Goal: Task Accomplishment & Management: Use online tool/utility

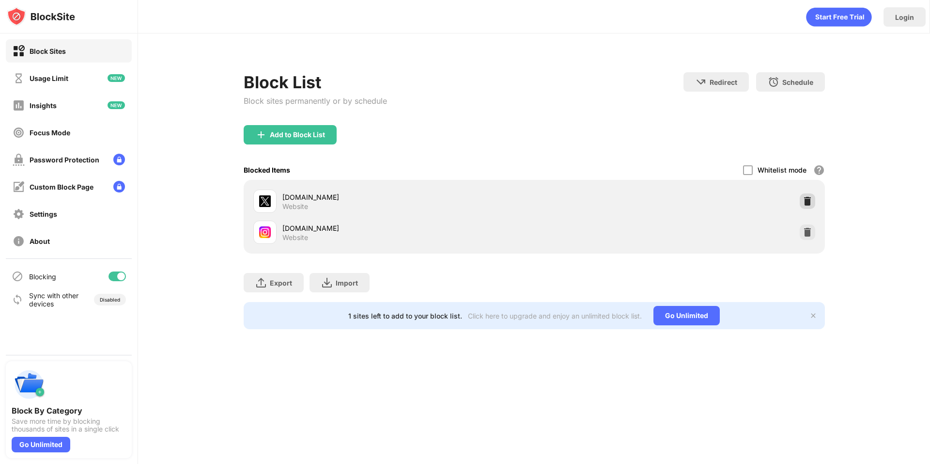
click at [811, 206] on div at bounding box center [807, 200] width 15 height 15
click at [804, 197] on img at bounding box center [808, 201] width 10 height 10
